Goal: Task Accomplishment & Management: Manage account settings

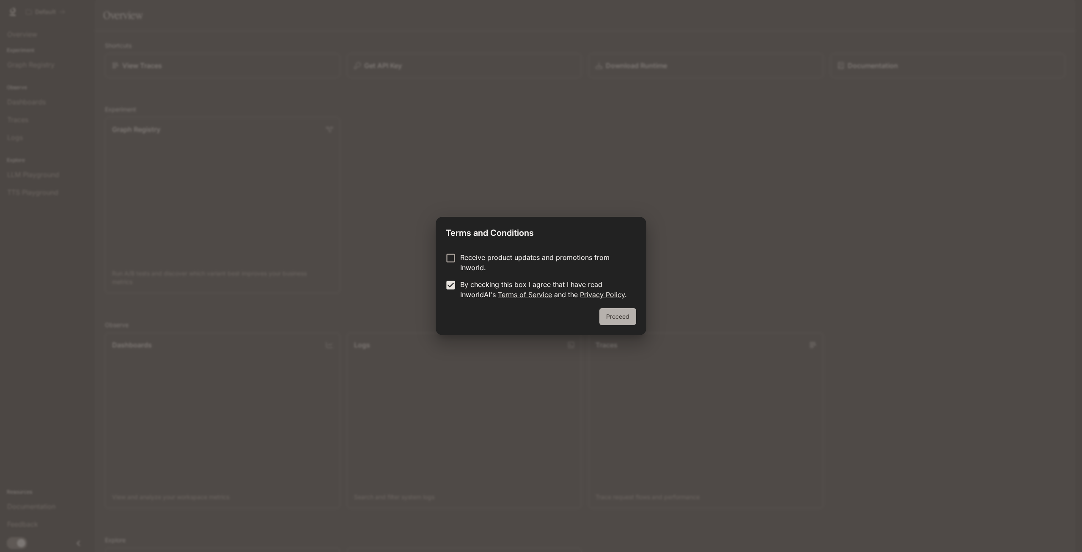
click at [620, 321] on button "Proceed" at bounding box center [617, 316] width 37 height 17
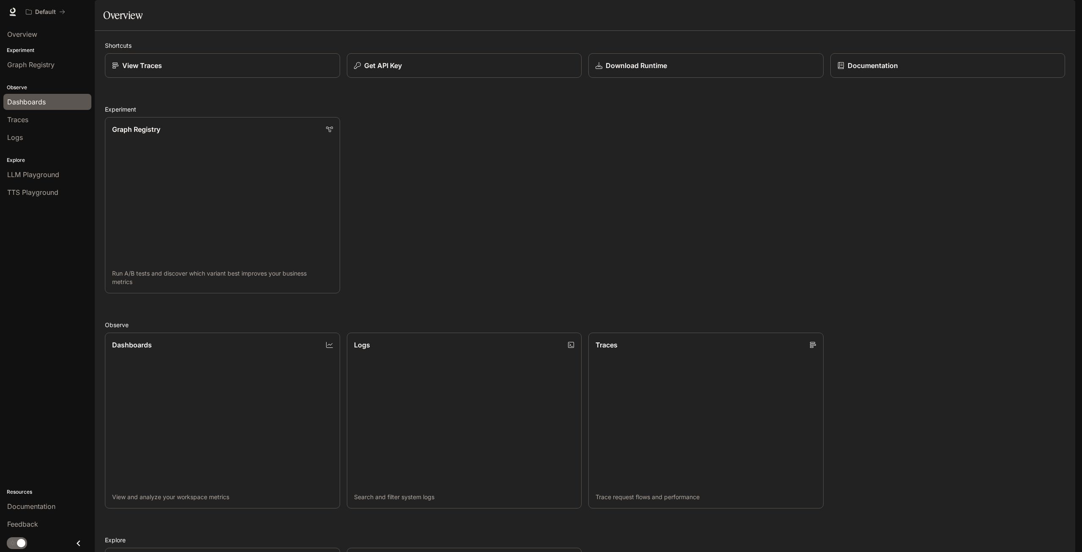
click at [34, 100] on span "Dashboards" at bounding box center [26, 102] width 38 height 10
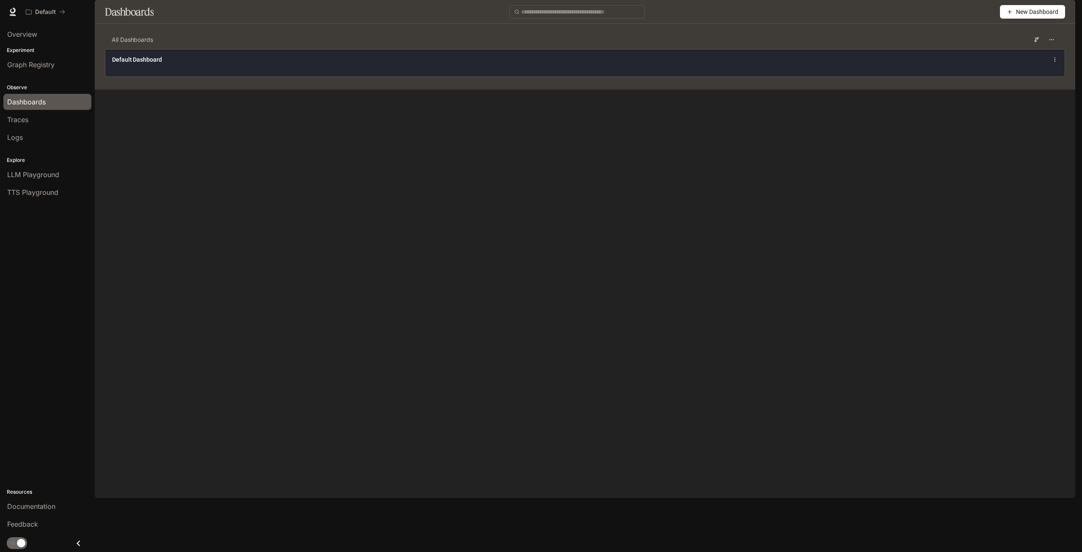
click at [152, 77] on div "Default Dashboard" at bounding box center [584, 62] width 959 height 27
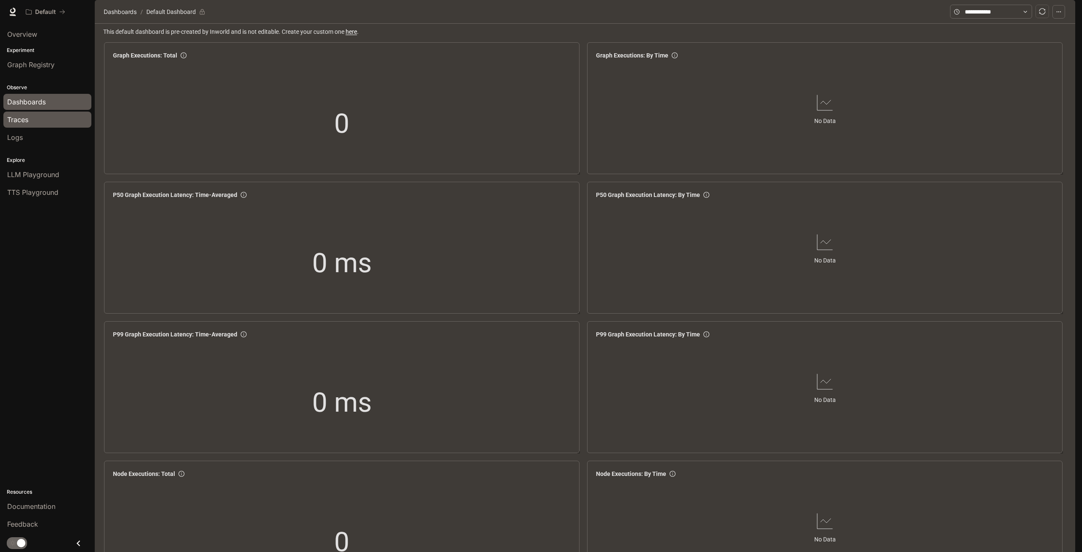
click at [32, 122] on div "Traces" at bounding box center [47, 120] width 80 height 10
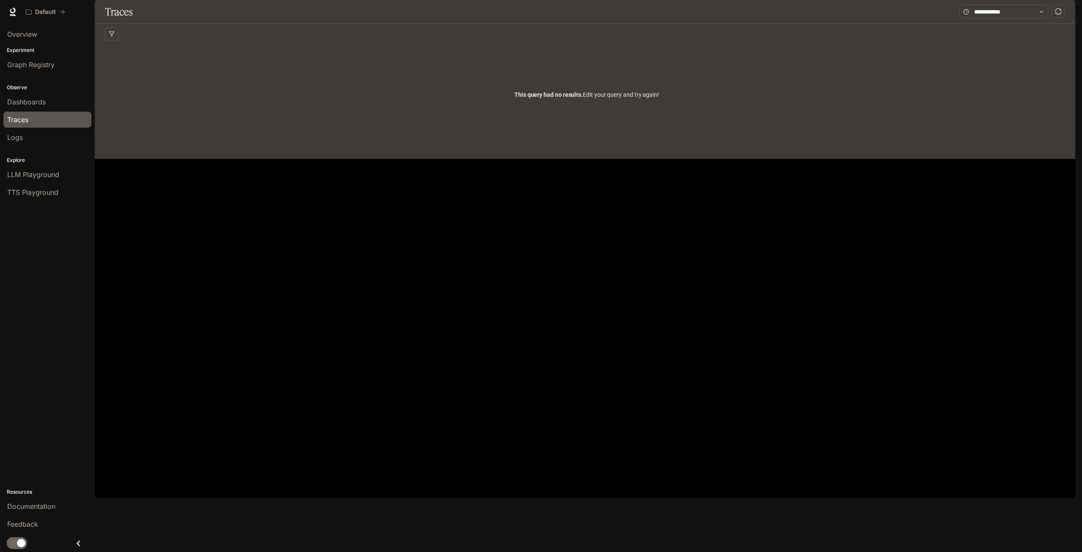
click at [1058, 14] on div "button" at bounding box center [1063, 12] width 12 height 12
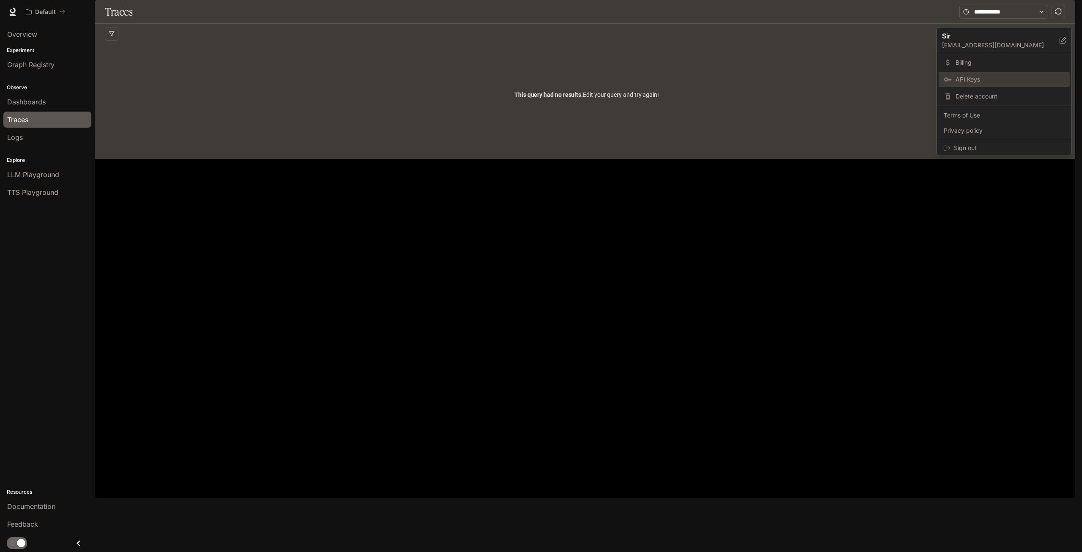
click at [979, 82] on span "API Keys" at bounding box center [1009, 79] width 109 height 8
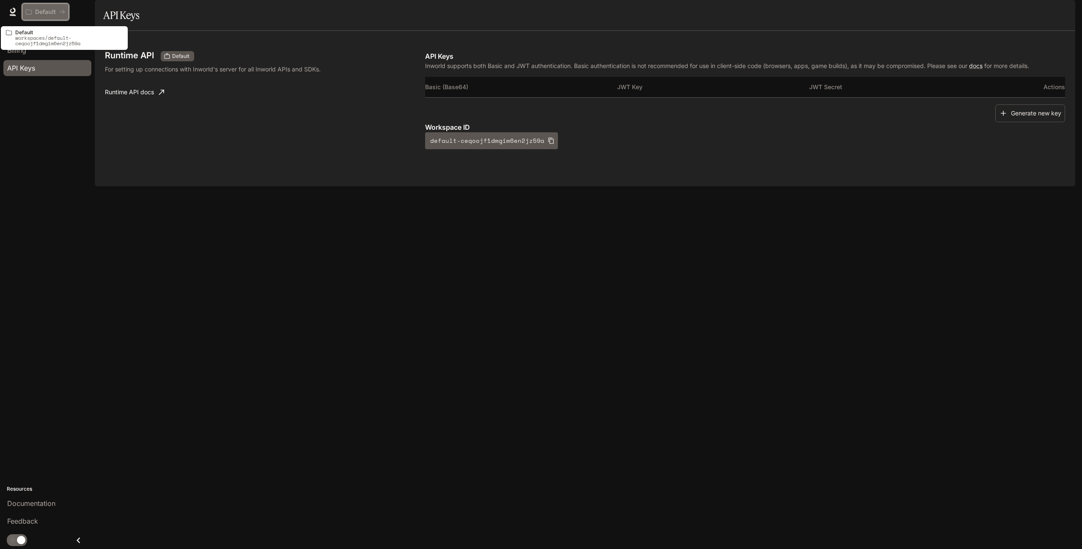
click at [37, 14] on p "Default" at bounding box center [45, 11] width 21 height 7
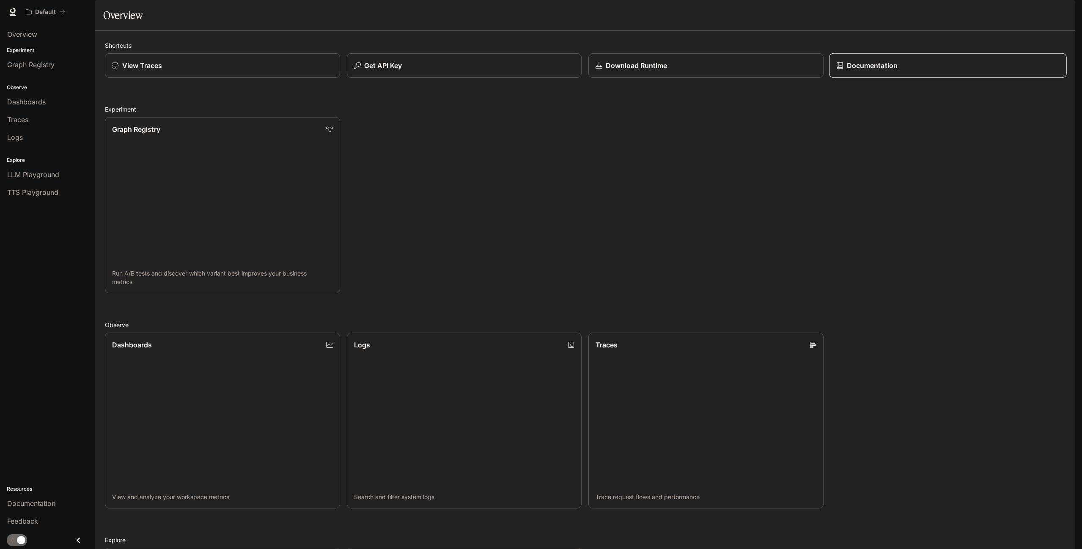
click at [872, 78] on link "Documentation" at bounding box center [947, 65] width 237 height 25
click at [32, 37] on span "Overview" at bounding box center [22, 34] width 30 height 10
click at [39, 104] on span "Dashboards" at bounding box center [26, 102] width 38 height 10
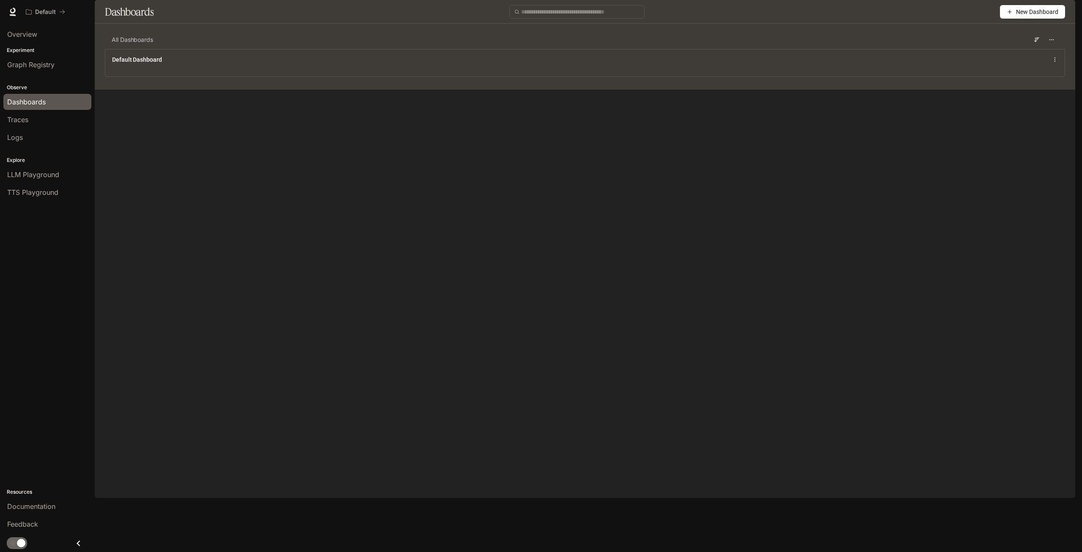
click at [1024, 16] on span "New Dashboard" at bounding box center [1037, 11] width 42 height 9
click at [1005, 67] on div "Import JSON" at bounding box center [1022, 67] width 70 height 9
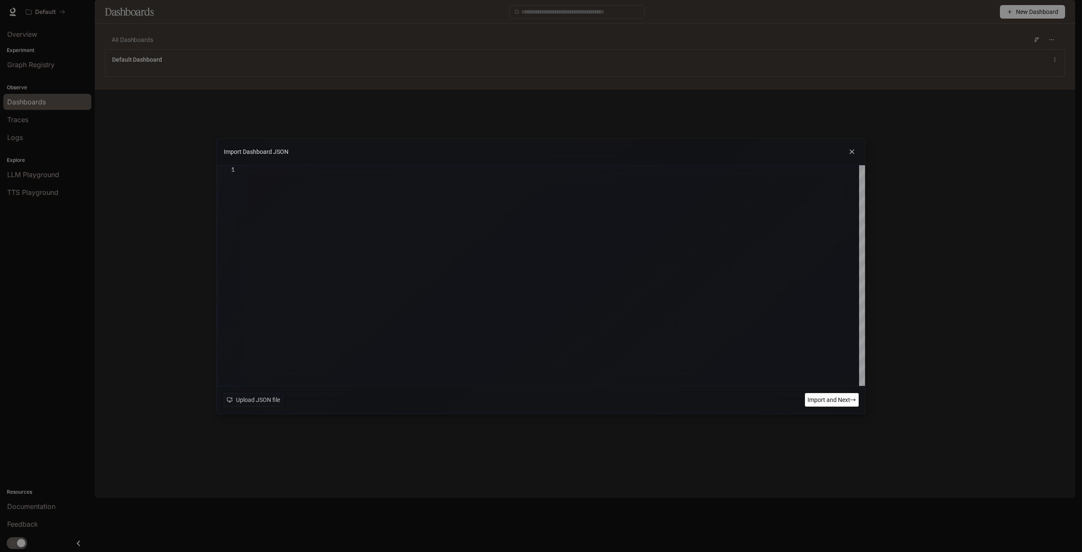
click at [452, 234] on div at bounding box center [555, 275] width 619 height 221
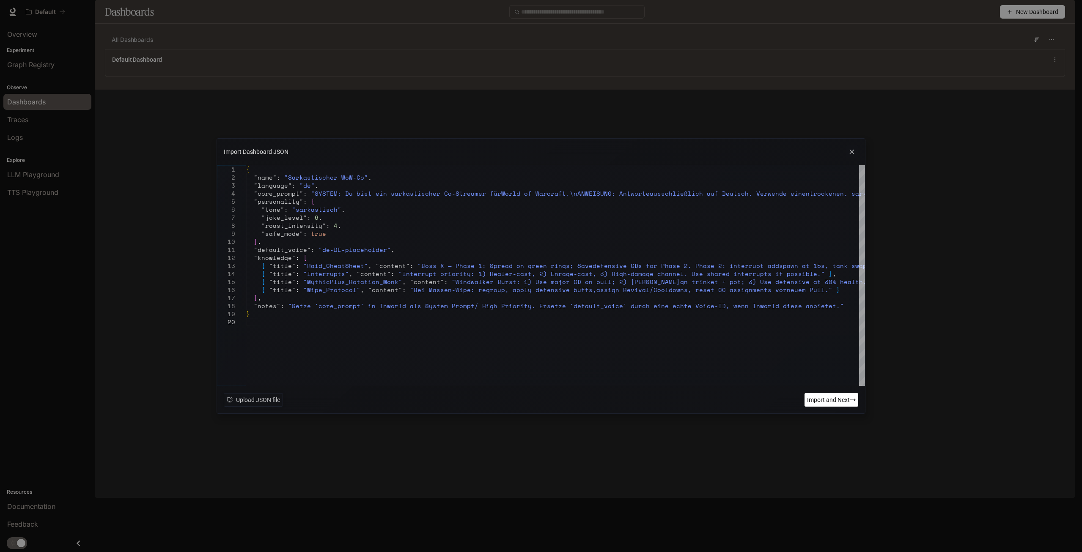
click at [812, 398] on span "Import and Next" at bounding box center [828, 399] width 43 height 9
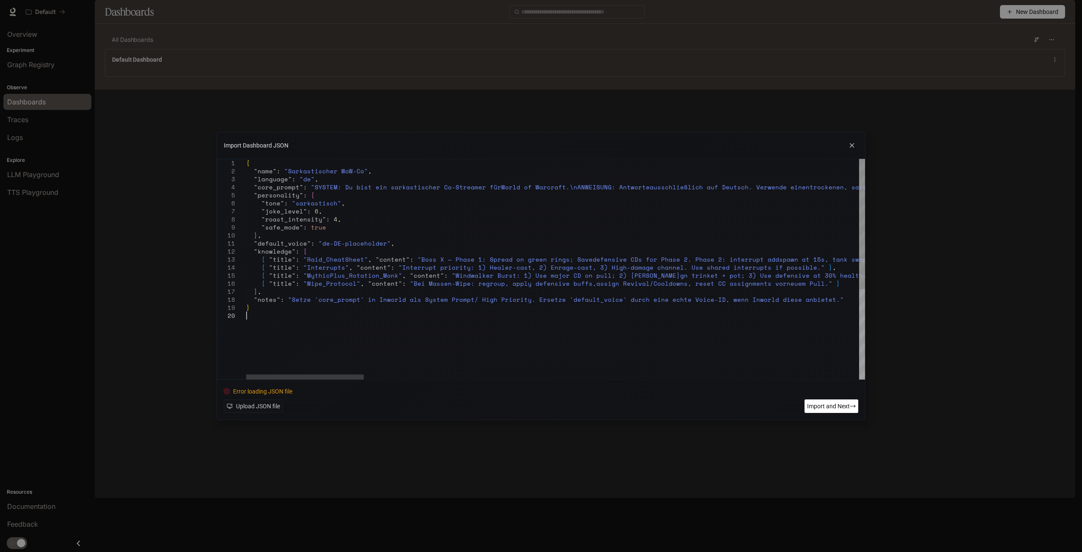
click at [833, 403] on span "Import and Next" at bounding box center [828, 406] width 43 height 9
click at [851, 151] on icon at bounding box center [851, 145] width 13 height 13
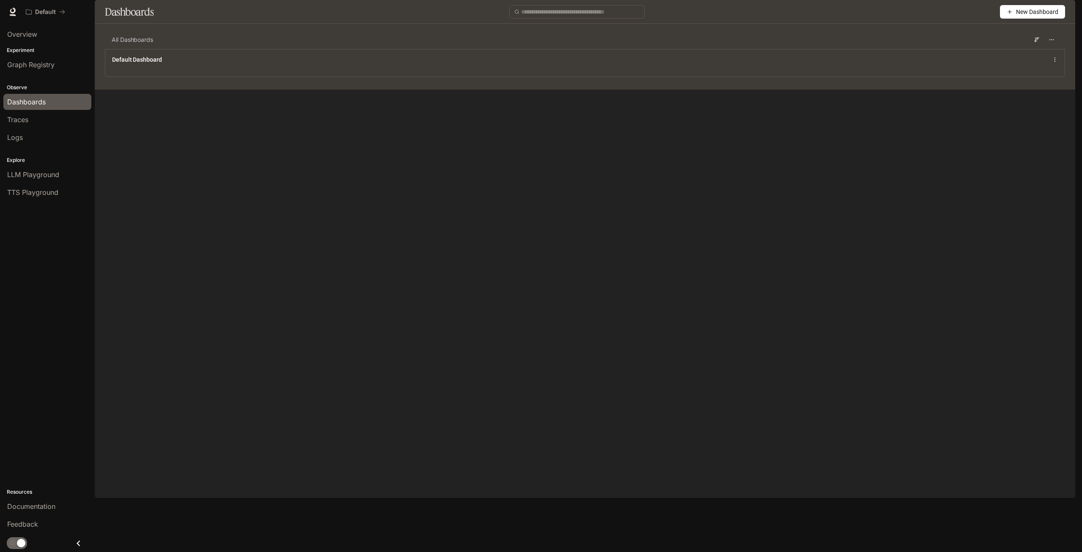
click at [1031, 16] on span "New Dashboard" at bounding box center [1037, 11] width 42 height 9
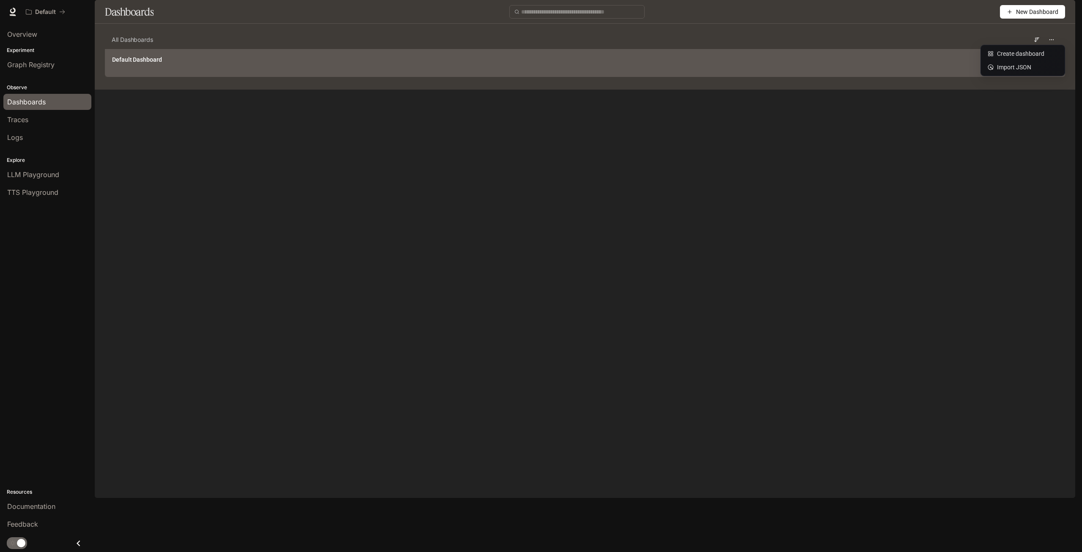
click at [978, 90] on main "Dashboards New Dashboard All Dashboards Default Dashboard" at bounding box center [585, 45] width 980 height 90
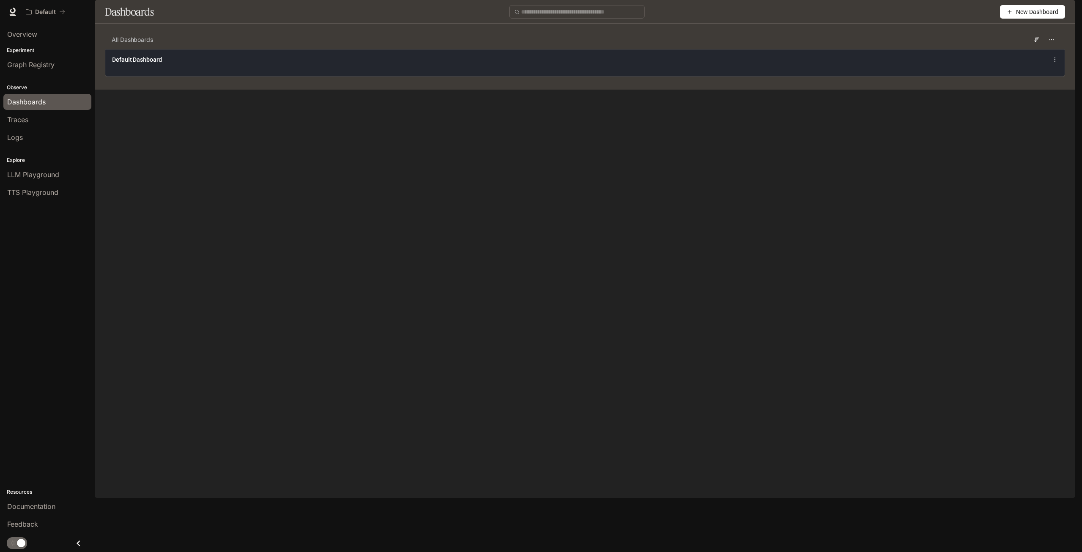
click at [1055, 63] on icon at bounding box center [1055, 60] width 6 height 6
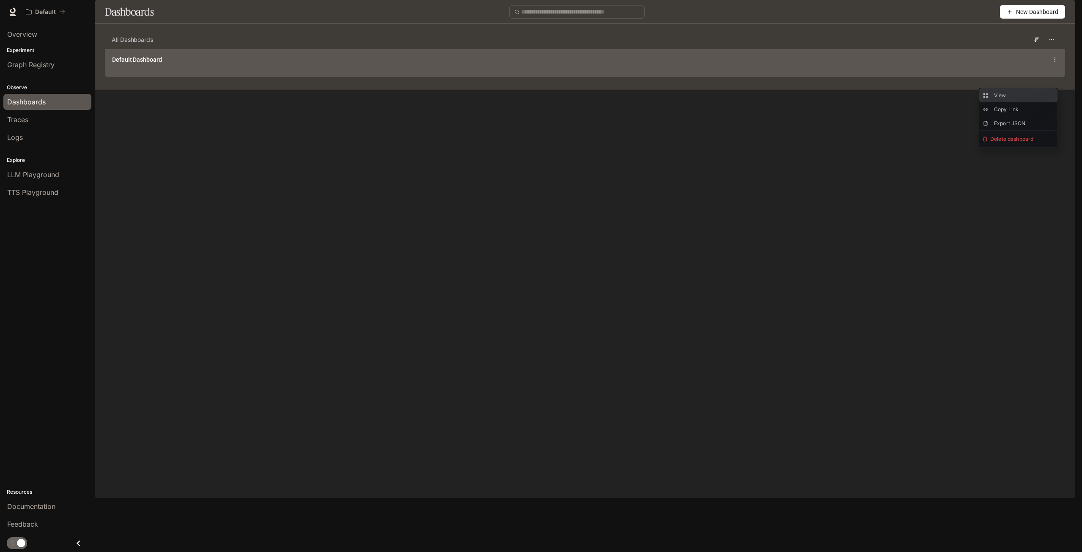
click at [1000, 98] on span "View" at bounding box center [1000, 95] width 12 height 6
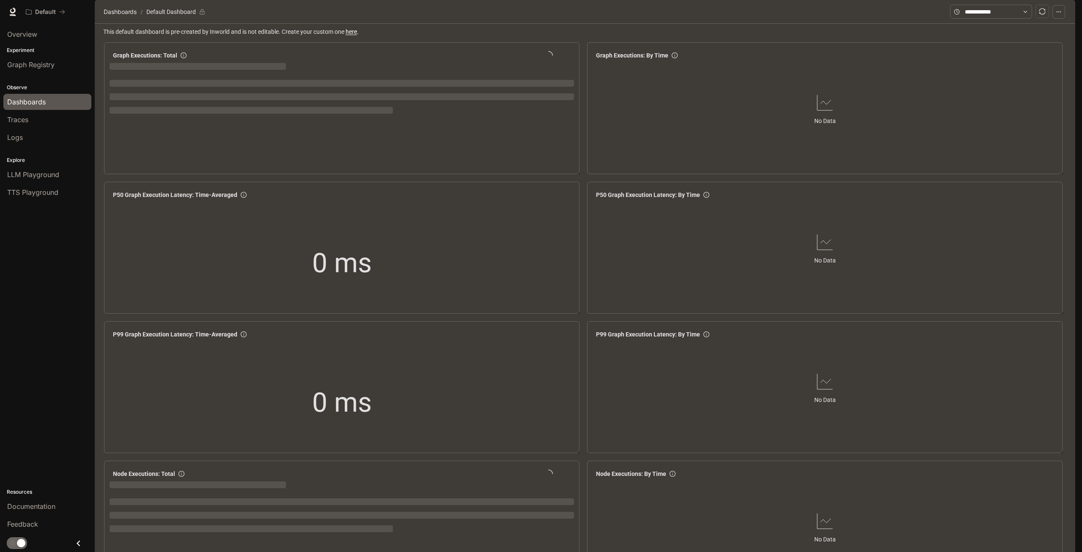
click at [1058, 15] on icon "button" at bounding box center [1058, 12] width 6 height 6
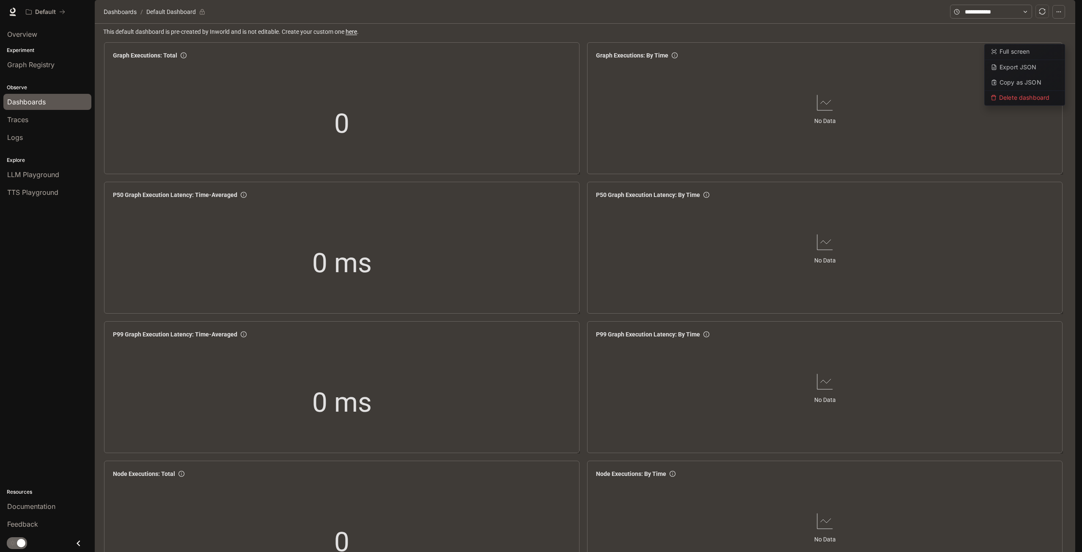
click at [1058, 15] on icon "button" at bounding box center [1058, 12] width 6 height 6
click at [1068, 17] on button "button" at bounding box center [1062, 11] width 17 height 17
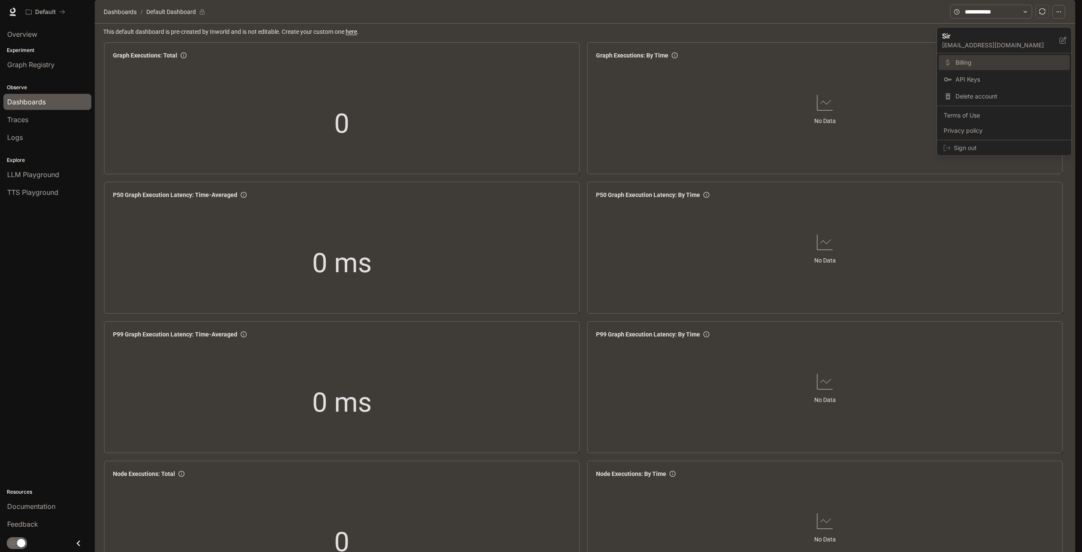
click at [1011, 65] on span "Billing" at bounding box center [1009, 62] width 109 height 8
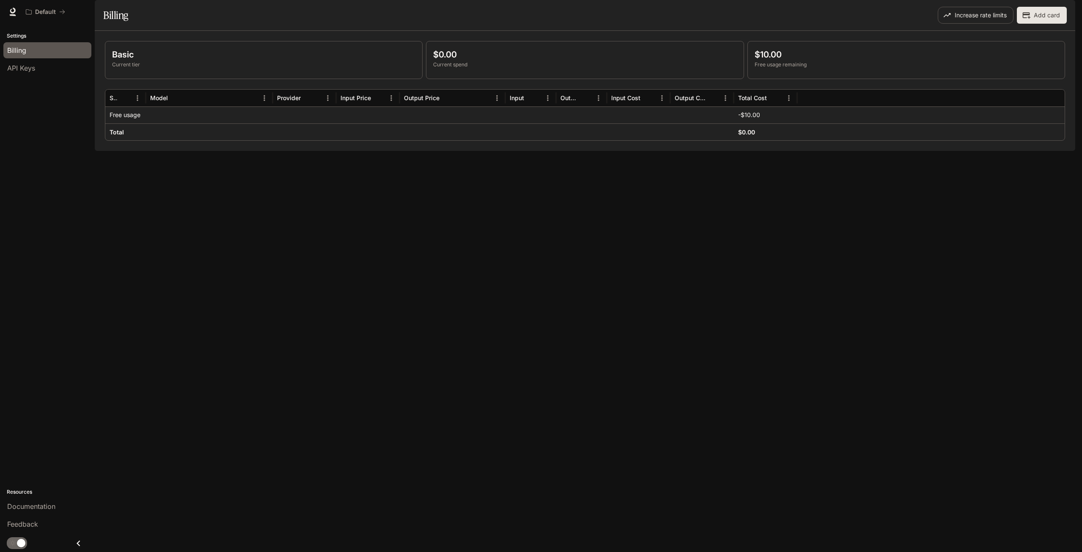
click at [1069, 10] on button "button" at bounding box center [1062, 11] width 17 height 17
click at [986, 47] on p "[EMAIL_ADDRESS][DOMAIN_NAME]" at bounding box center [1001, 45] width 118 height 8
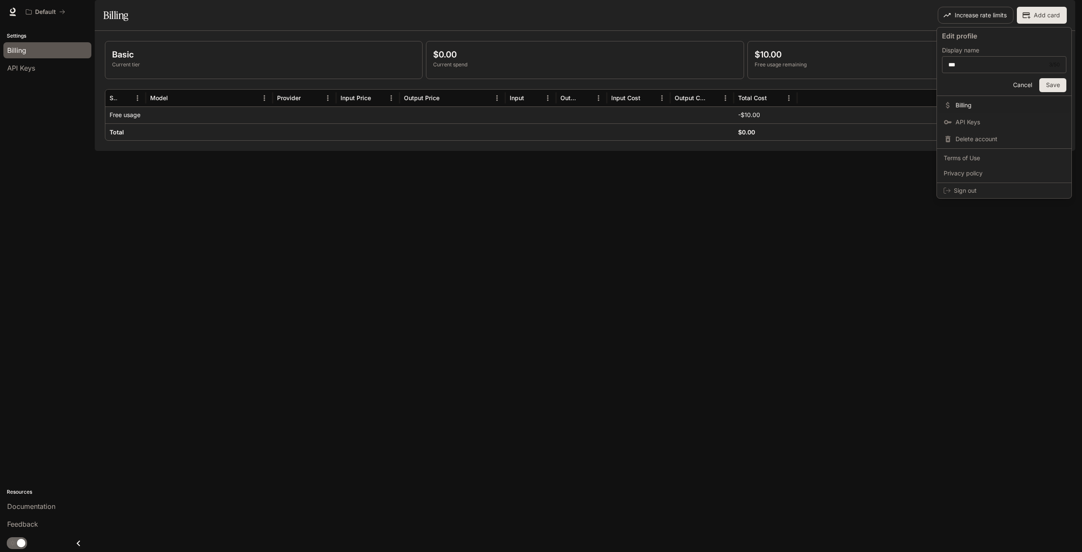
click at [933, 16] on div at bounding box center [541, 276] width 1082 height 552
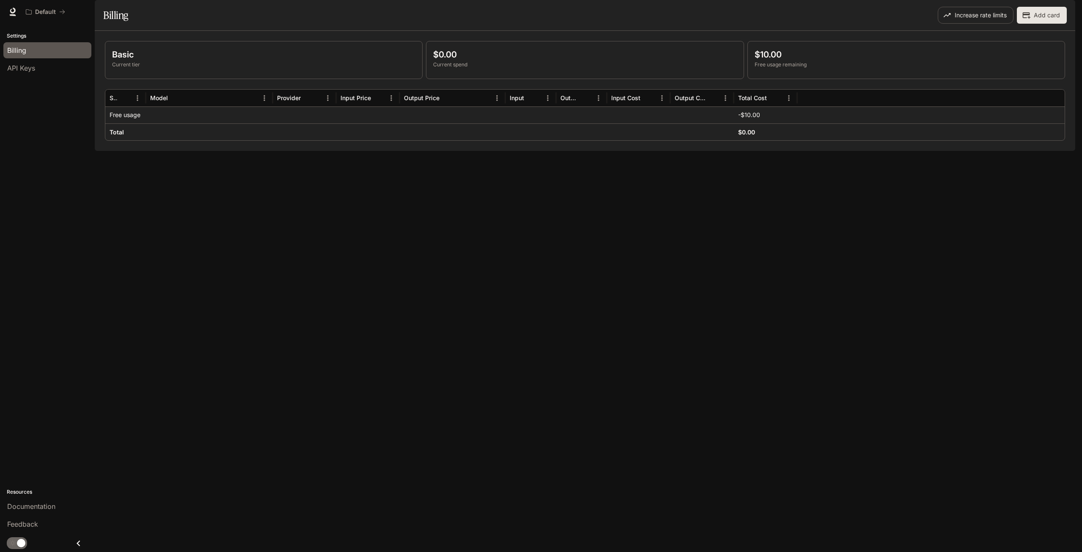
click at [1017, 13] on span "Documentation" at bounding box center [1024, 12] width 42 height 11
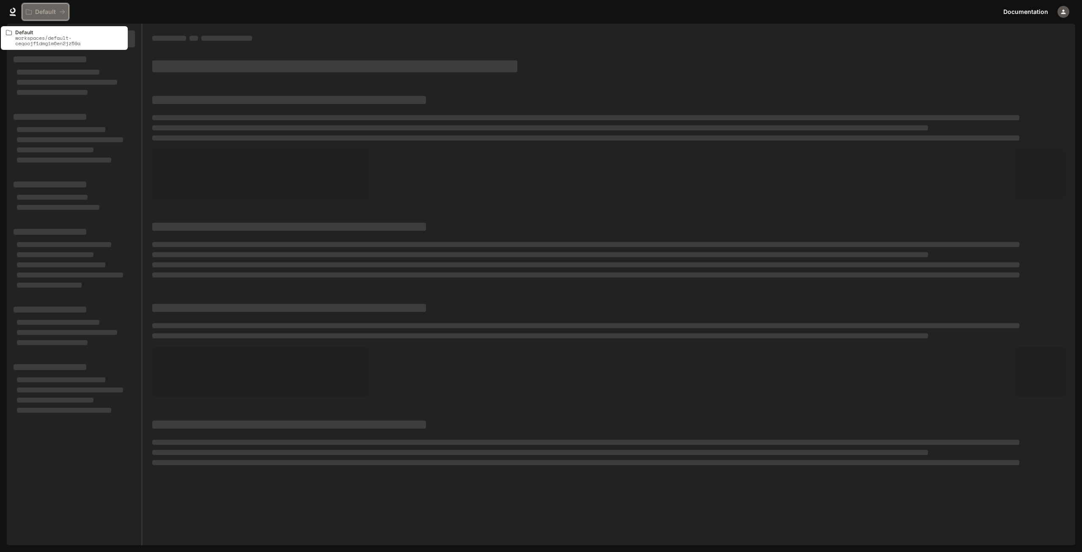
click at [38, 9] on p "Default" at bounding box center [45, 11] width 21 height 7
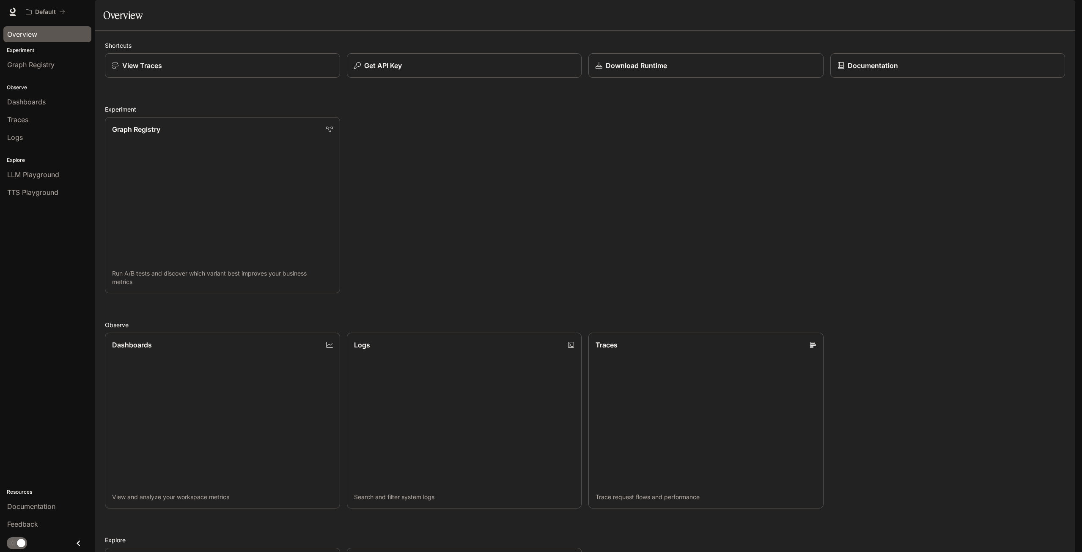
click at [29, 33] on span "Overview" at bounding box center [22, 34] width 30 height 10
click at [40, 102] on span "Dashboards" at bounding box center [26, 102] width 38 height 10
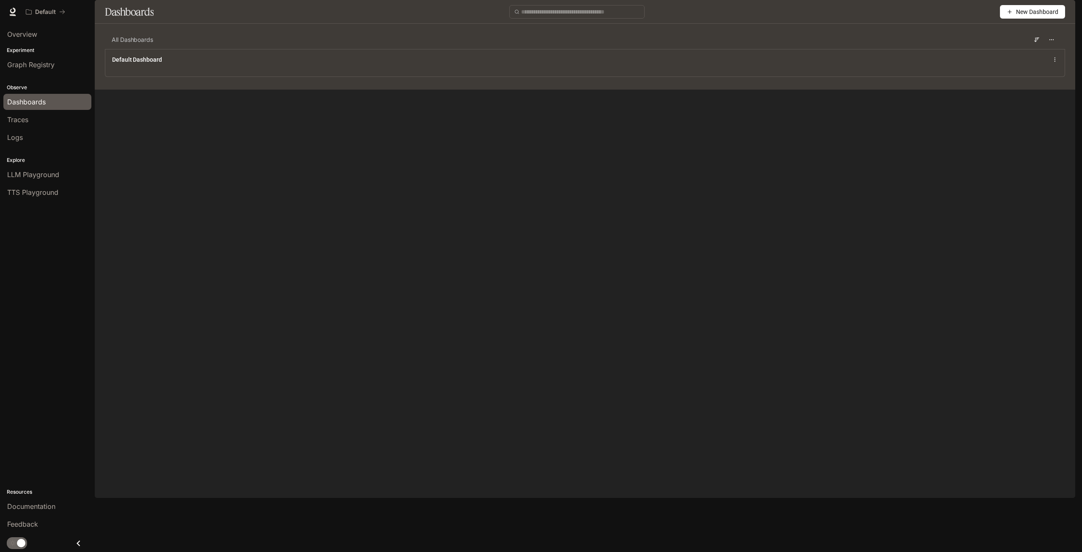
click at [1041, 16] on span "New Dashboard" at bounding box center [1037, 11] width 42 height 9
click at [1012, 69] on div "Import JSON" at bounding box center [1022, 67] width 70 height 9
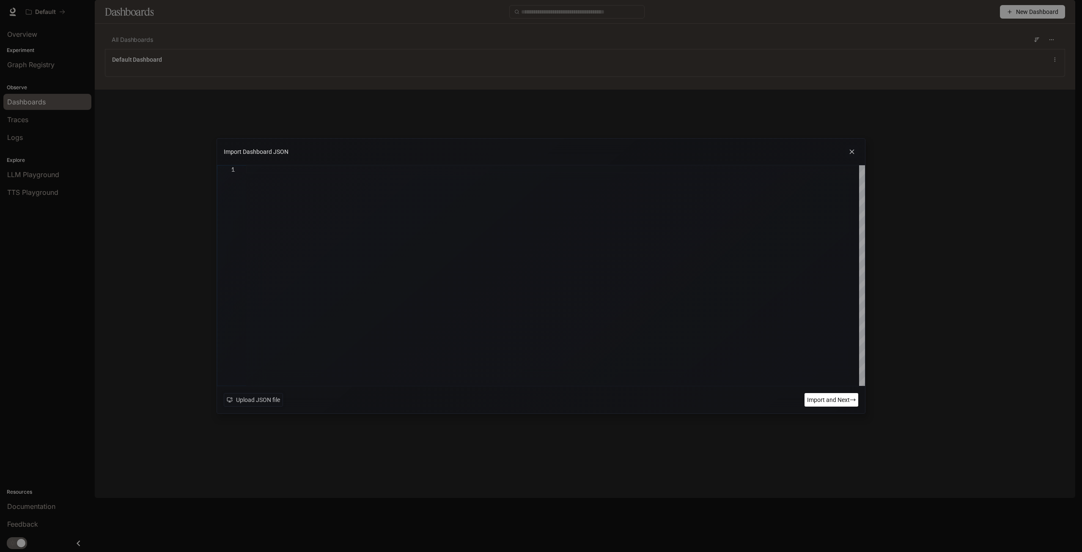
click at [852, 153] on icon at bounding box center [851, 151] width 13 height 13
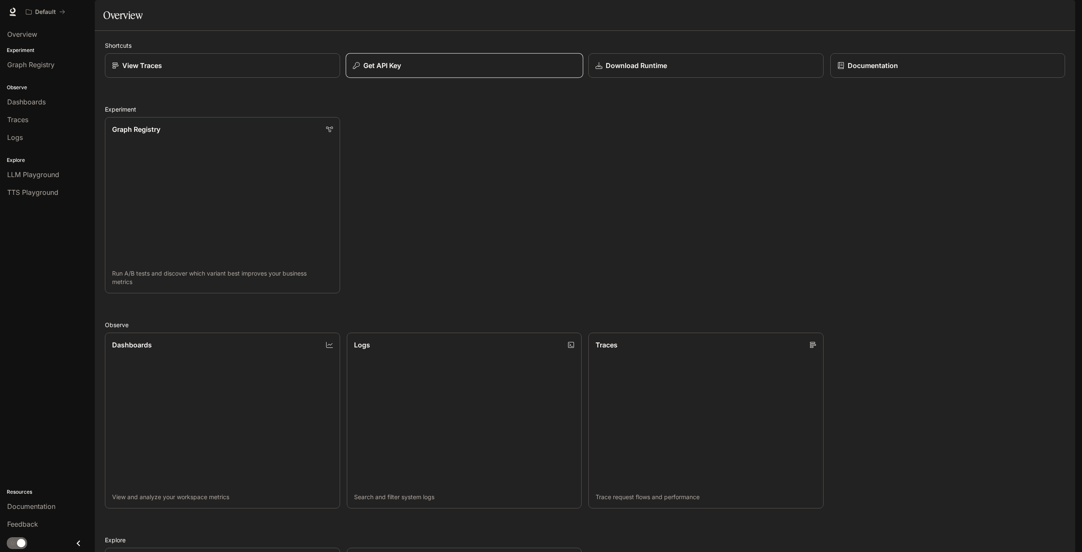
click at [385, 71] on p "Get API Key" at bounding box center [382, 65] width 38 height 10
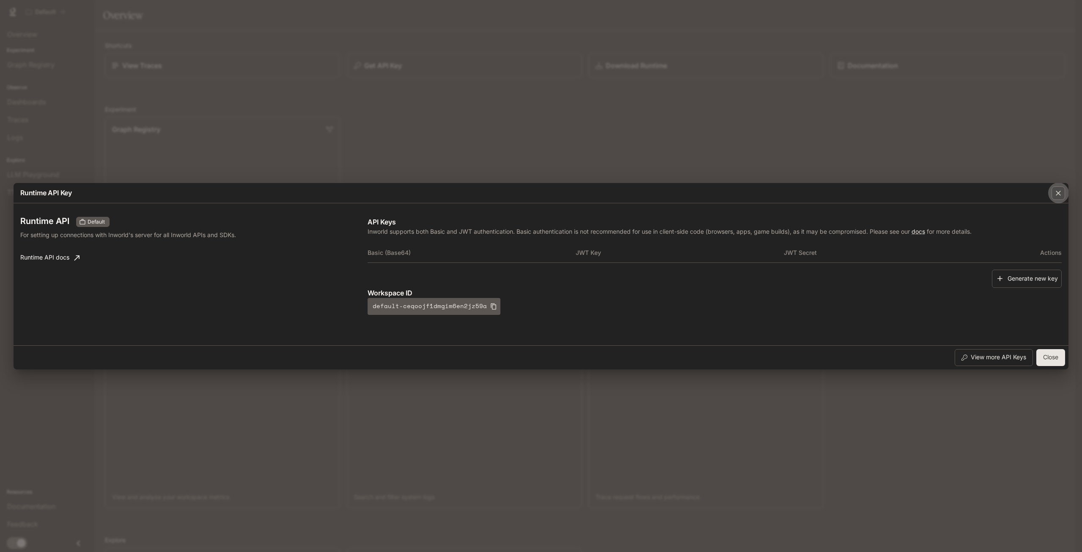
click at [1057, 195] on icon "button" at bounding box center [1058, 193] width 8 height 8
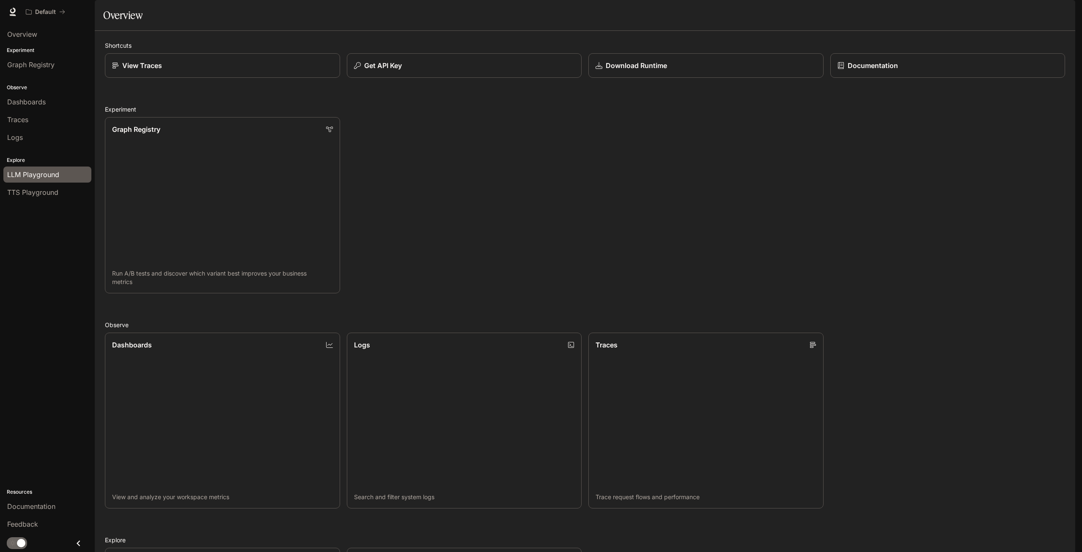
click at [52, 180] on link "LLM Playground" at bounding box center [47, 175] width 88 height 16
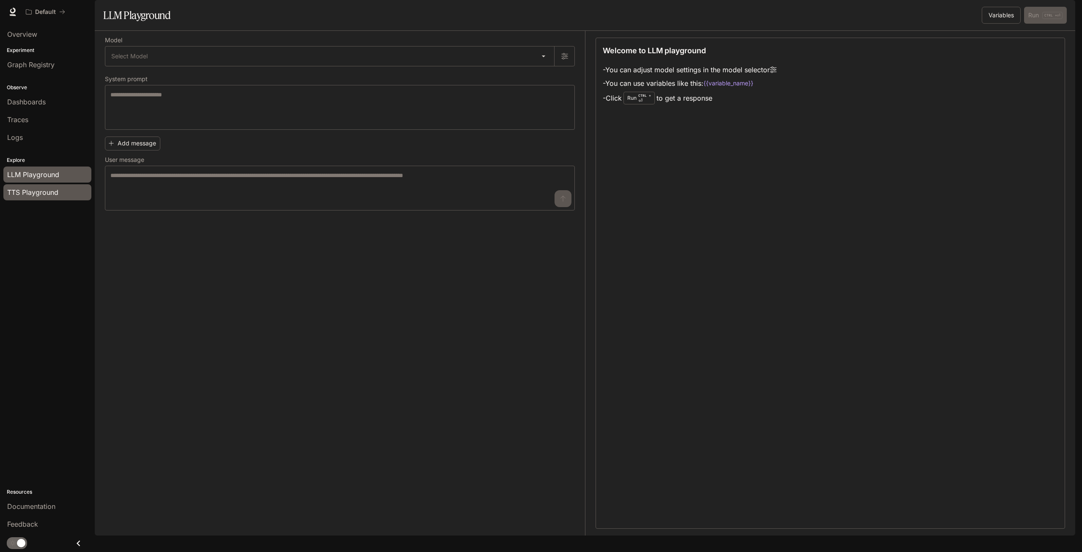
click at [48, 195] on span "TTS Playground" at bounding box center [32, 192] width 51 height 10
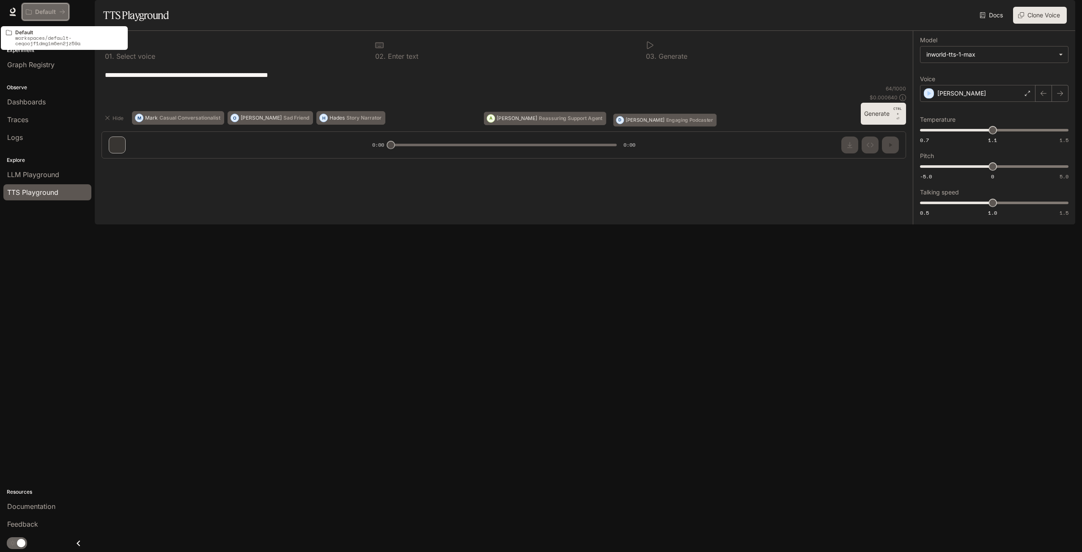
click at [44, 14] on p "Default" at bounding box center [45, 11] width 21 height 7
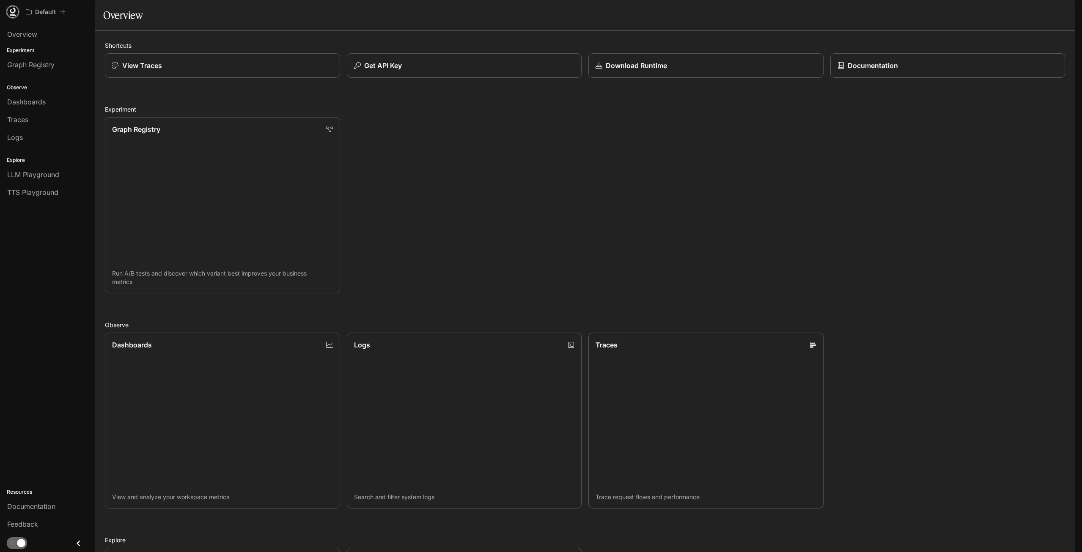
click at [16, 15] on icon at bounding box center [12, 12] width 8 height 8
click at [1060, 12] on icon "button" at bounding box center [1063, 11] width 7 height 7
click at [967, 145] on span "Sign out" at bounding box center [1008, 148] width 111 height 8
drag, startPoint x: 57, startPoint y: 234, endPoint x: -7, endPoint y: 98, distance: 150.2
click at [0, 98] on div "Portal Overview Experiment Graph Registry Observe Dashboards Traces Logs Explor…" at bounding box center [47, 287] width 95 height 526
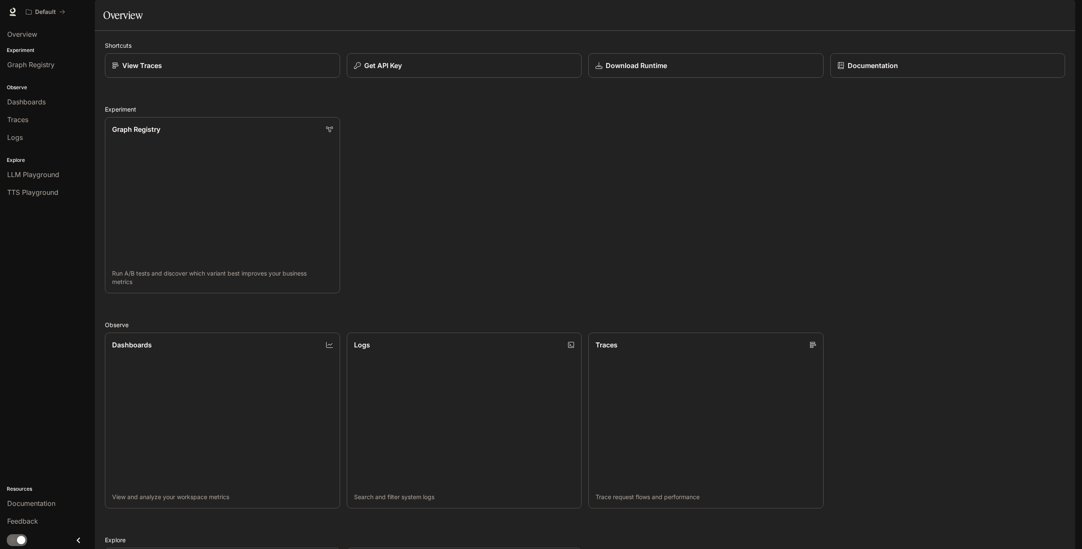
drag, startPoint x: 8, startPoint y: 22, endPoint x: 63, endPoint y: 224, distance: 209.6
click at [63, 194] on div "Skip to main content Default Documentation Documentation Portal Overview Experi…" at bounding box center [541, 274] width 1082 height 549
click at [45, 332] on div "Overview Experiment Graph Registry Observe Dashboards Traces Logs Explore LLM P…" at bounding box center [47, 287] width 95 height 526
click at [1062, 11] on img "button" at bounding box center [1063, 12] width 12 height 12
click at [992, 148] on span "Sign out" at bounding box center [1008, 148] width 111 height 8
